Goal: Navigation & Orientation: Go to known website

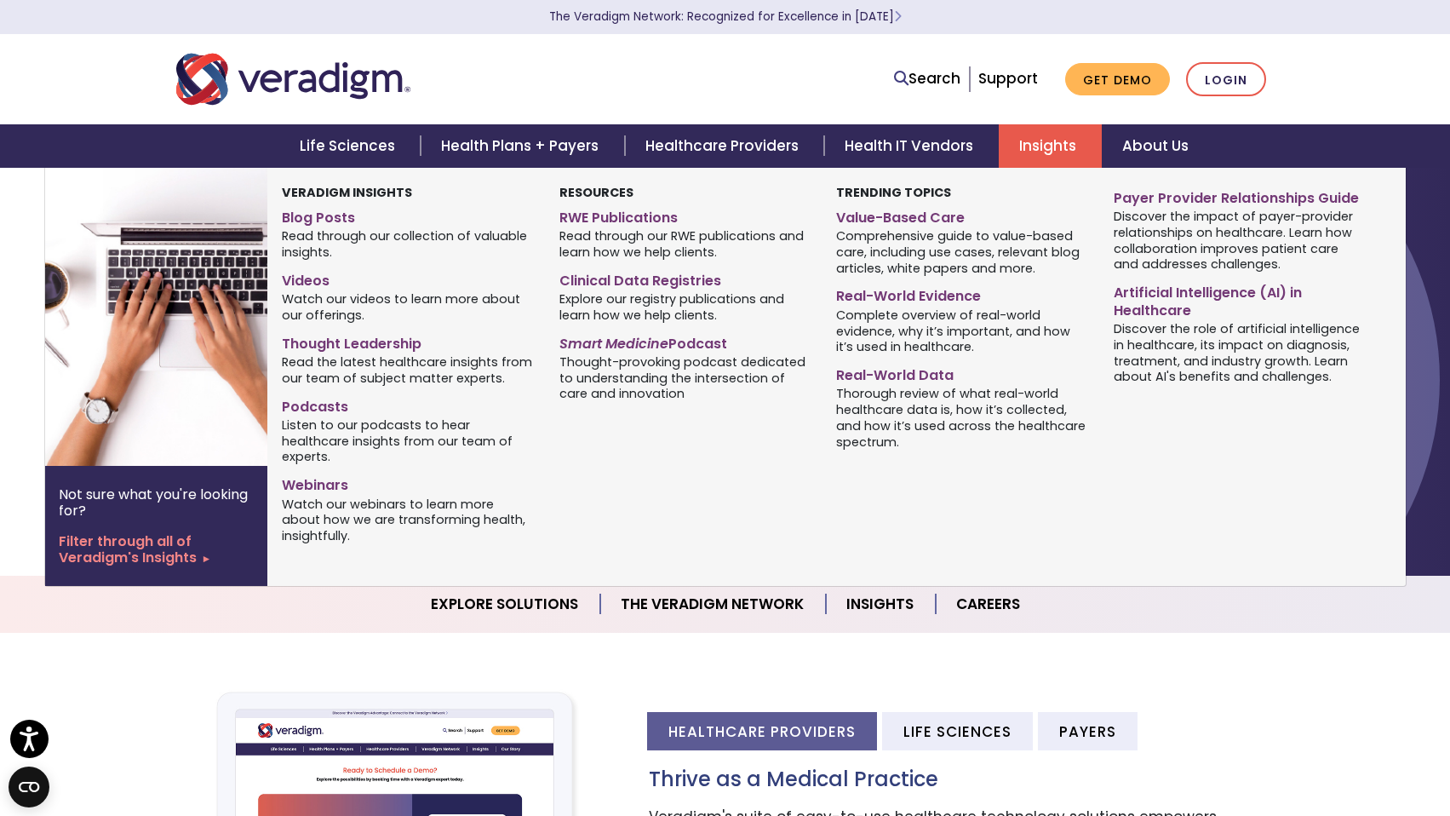
click at [1034, 146] on link "Insights" at bounding box center [1050, 145] width 103 height 43
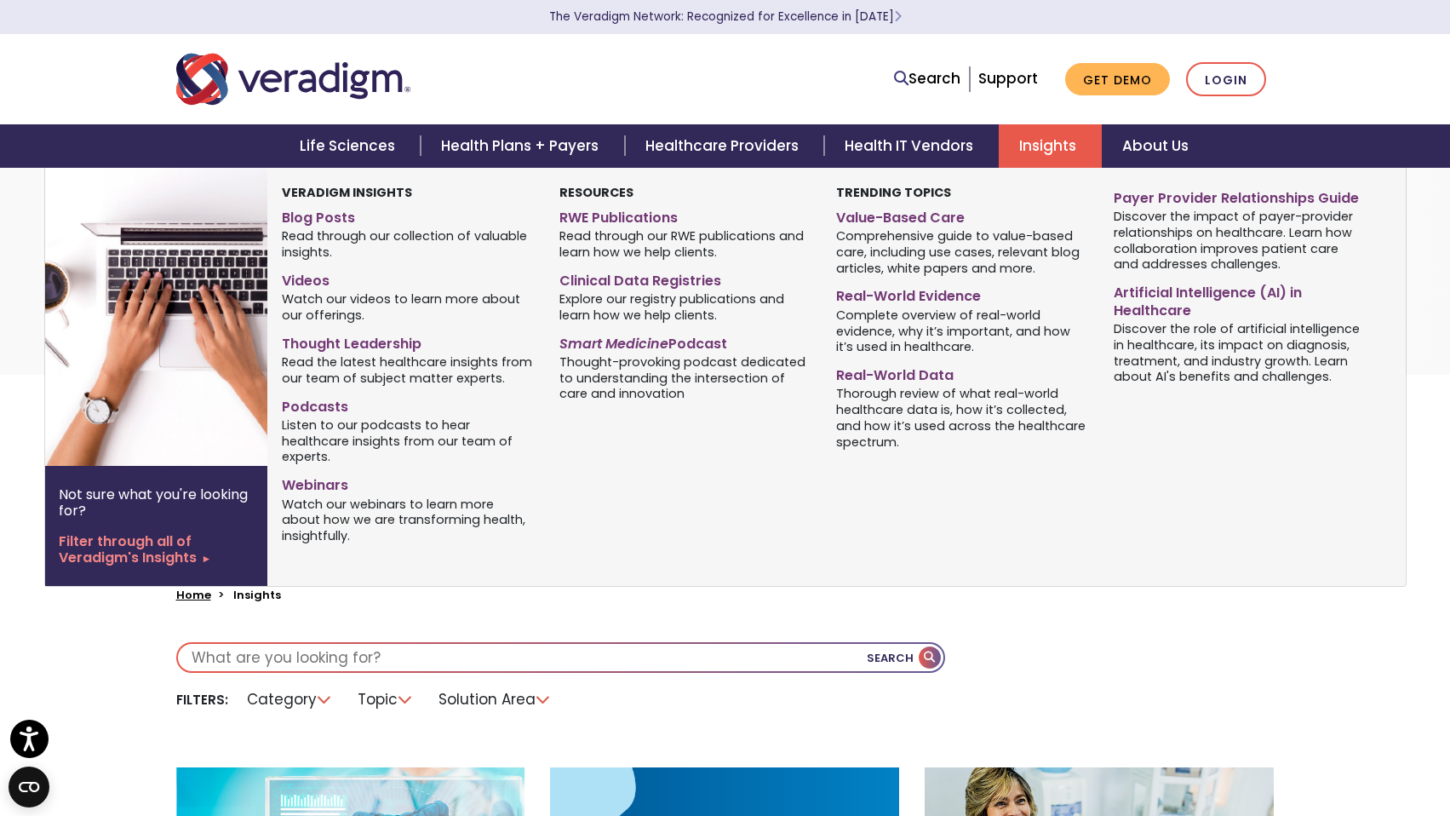
click at [329, 228] on span "Read through our collection of valuable insights." at bounding box center [407, 243] width 251 height 33
click at [320, 216] on link "Blog Posts" at bounding box center [407, 215] width 251 height 25
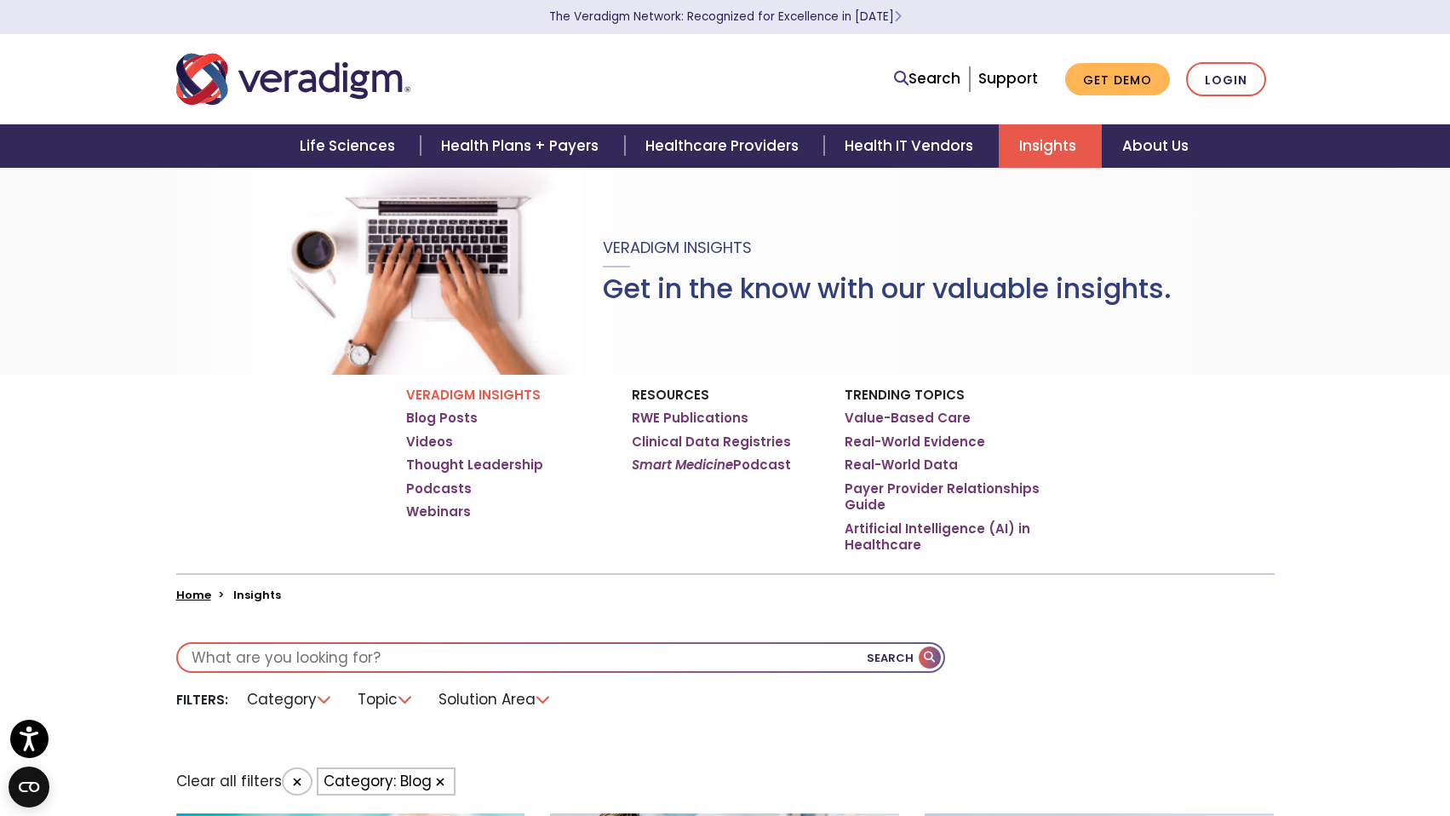
scroll to position [484, 0]
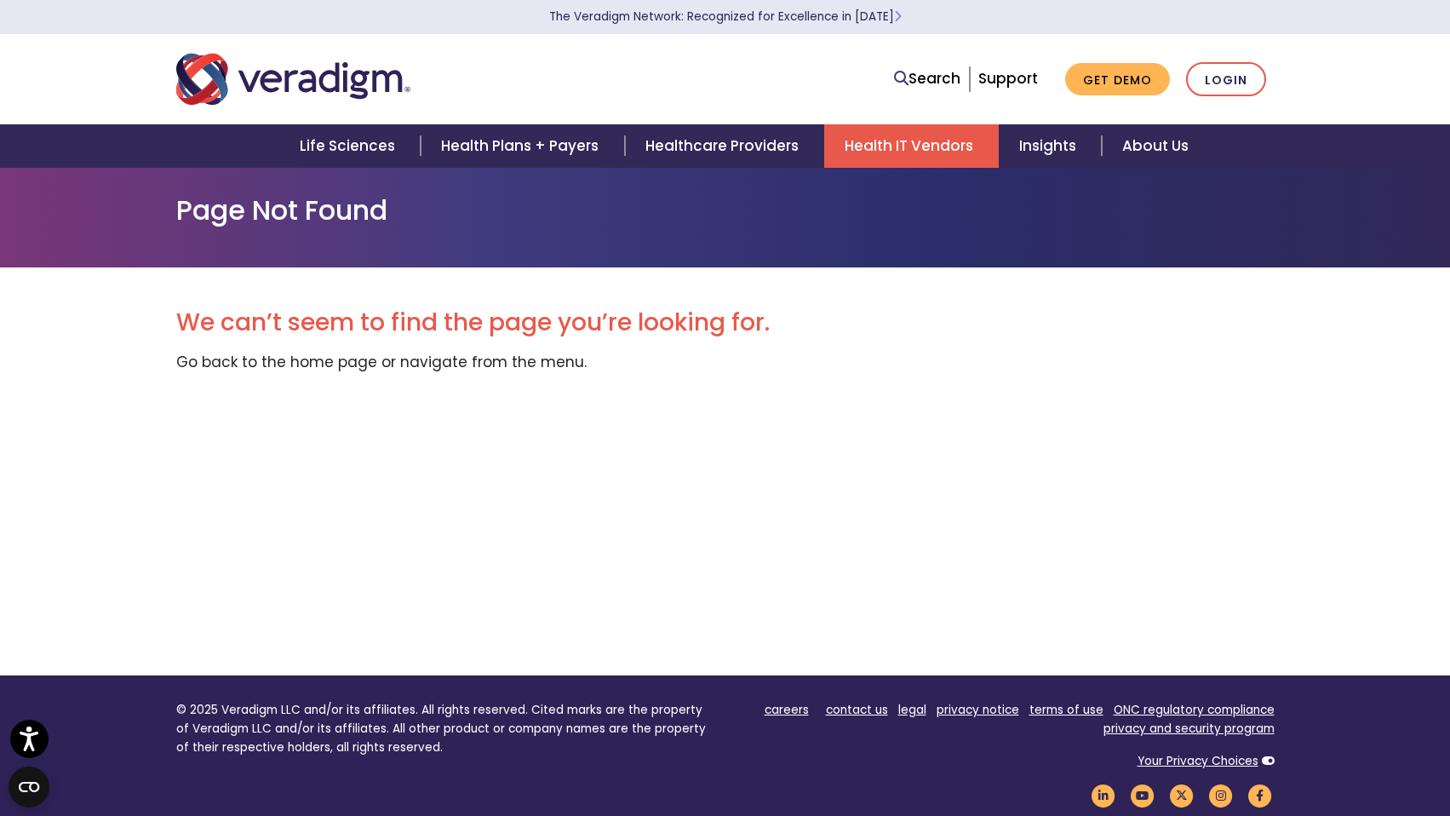
click at [901, 141] on link "Health IT Vendors" at bounding box center [911, 145] width 175 height 43
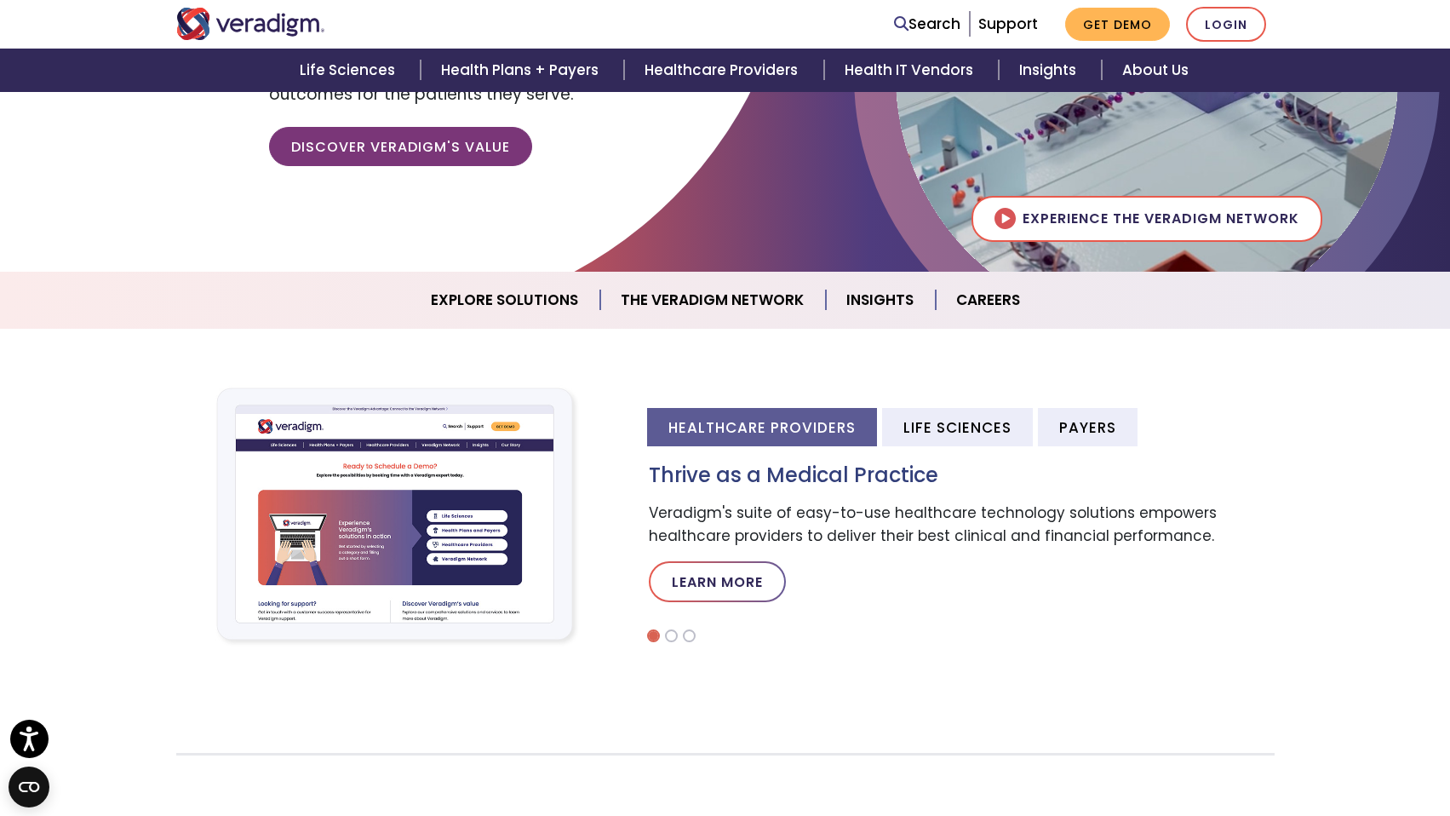
scroll to position [904, 0]
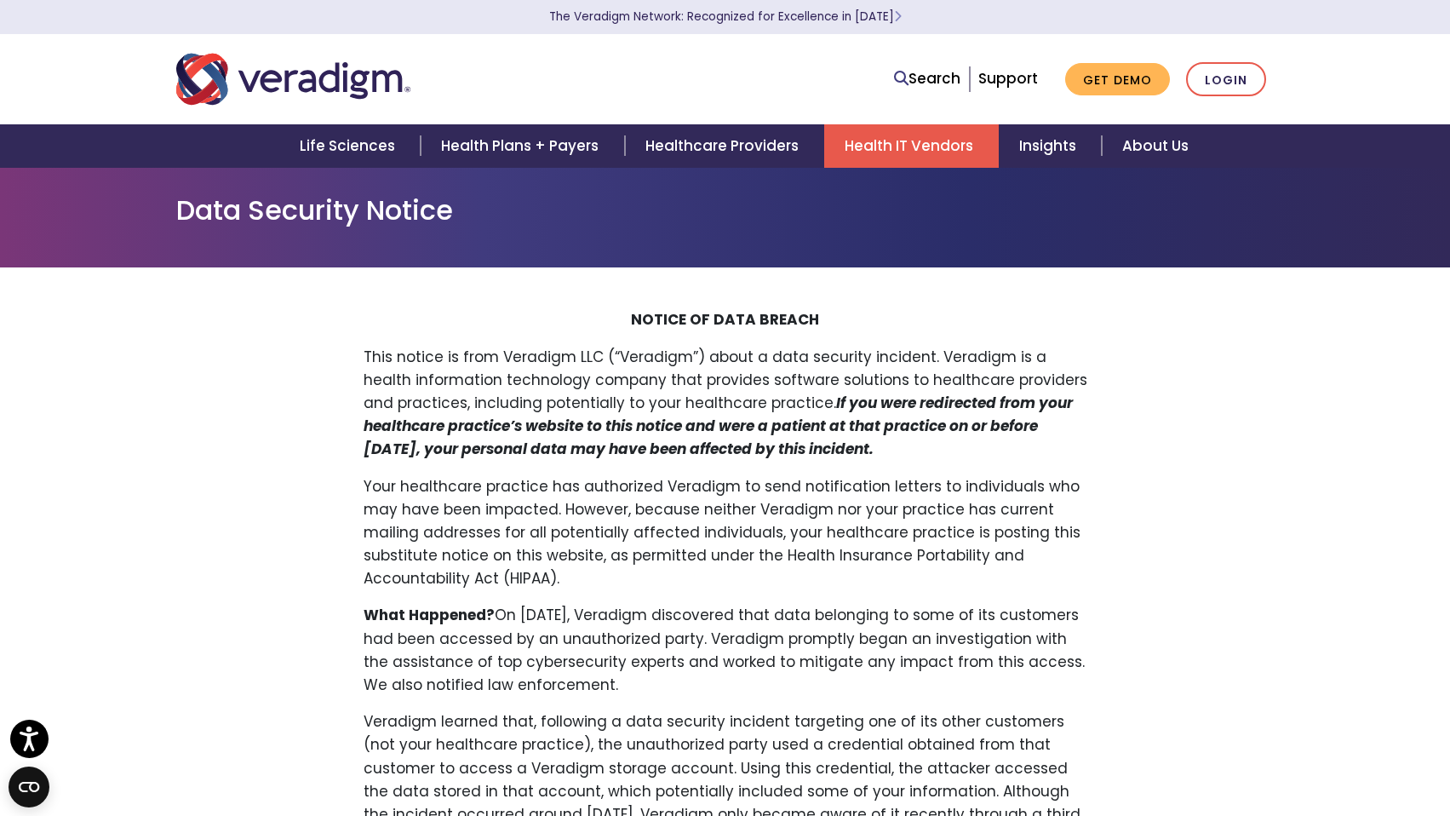
click at [879, 146] on link "Health IT Vendors" at bounding box center [911, 145] width 175 height 43
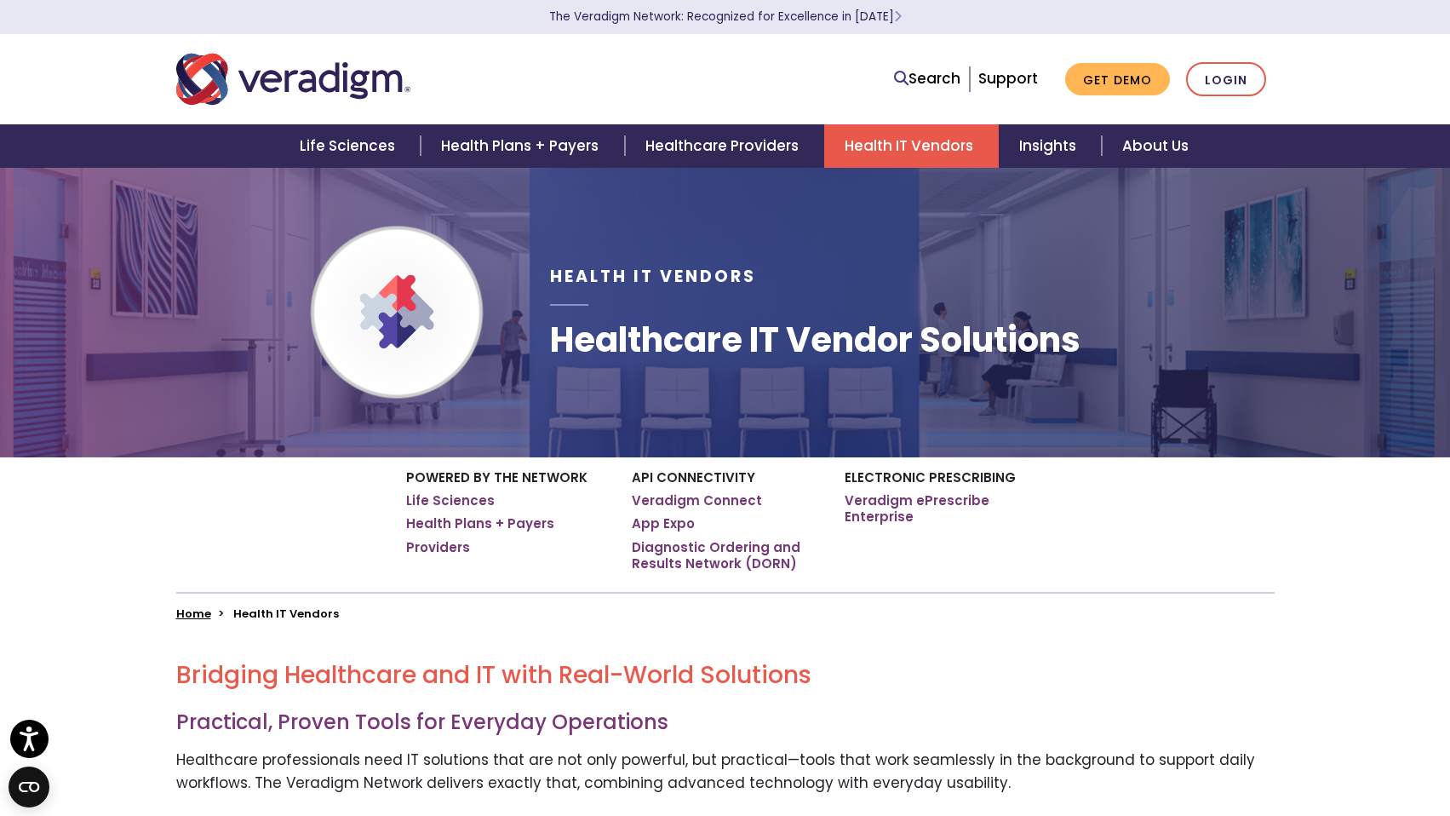
click at [336, 68] on img "Veradigm logo" at bounding box center [293, 79] width 234 height 56
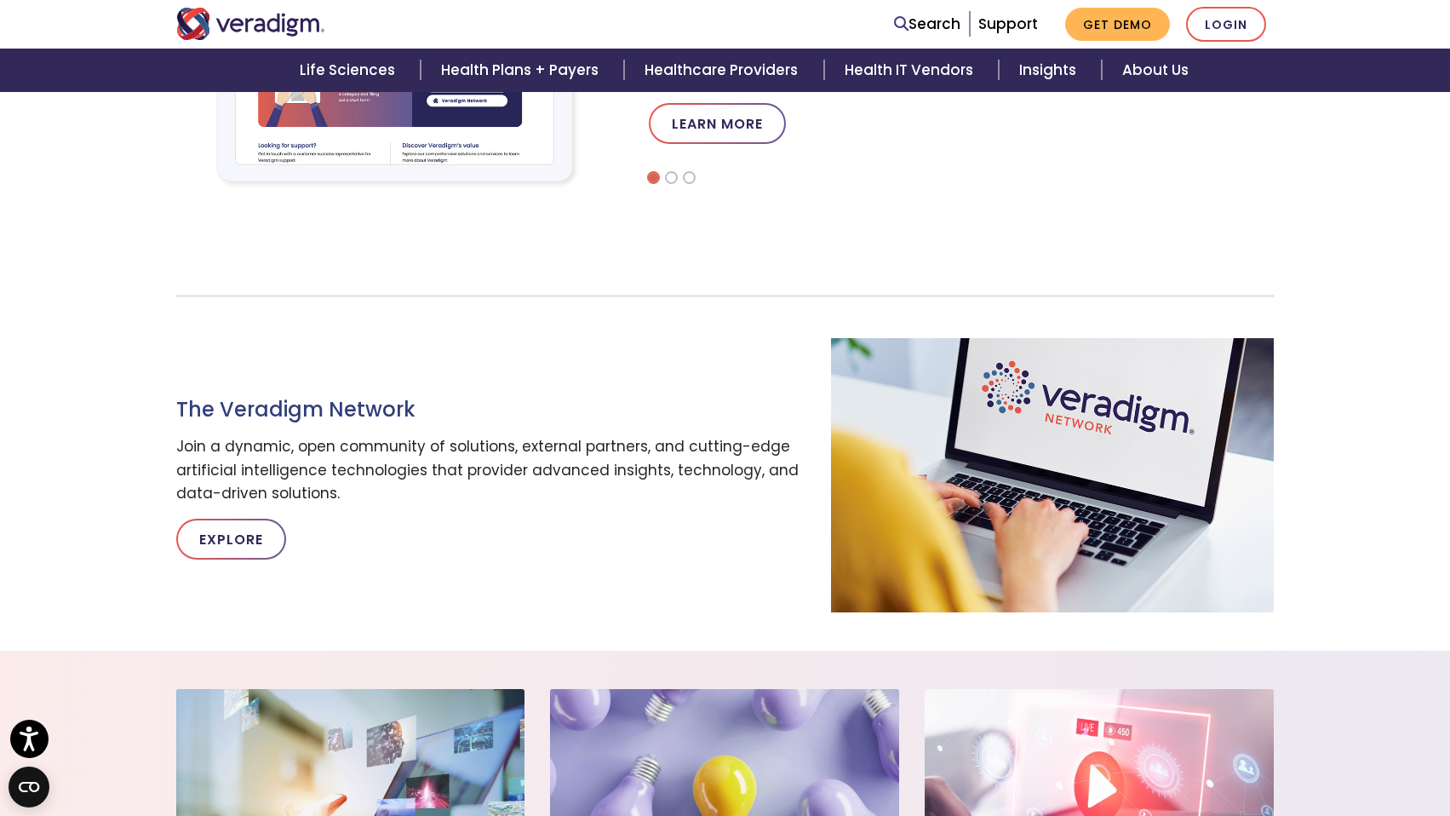
scroll to position [1627, 0]
